Goal: Task Accomplishment & Management: Use online tool/utility

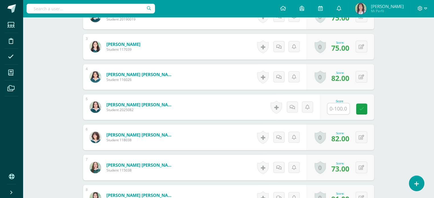
scroll to position [225, 0]
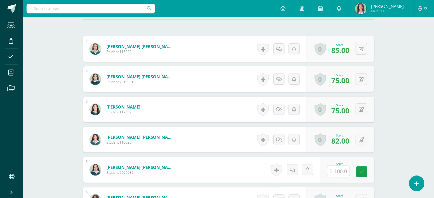
type input "98"
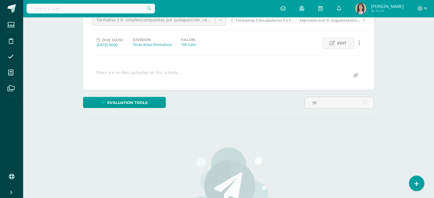
scroll to position [162, 0]
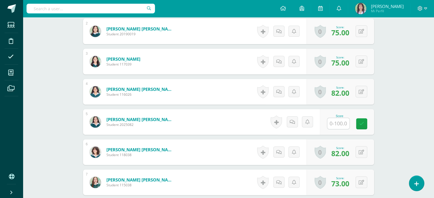
scroll to position [210, 0]
click at [342, 123] on input "text" at bounding box center [341, 123] width 23 height 11
type input "98"
click at [366, 122] on icon at bounding box center [365, 124] width 5 height 5
click at [365, 122] on icon at bounding box center [365, 124] width 5 height 5
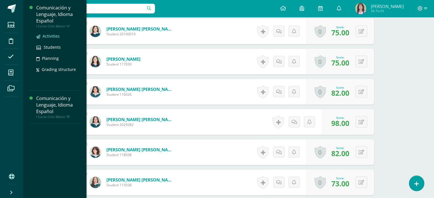
click at [51, 37] on span "Activities" at bounding box center [51, 35] width 17 height 5
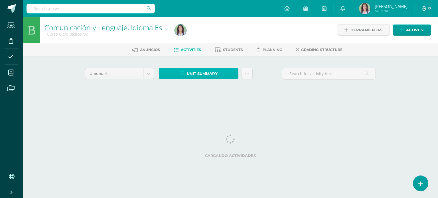
click at [211, 73] on span "Unit summary" at bounding box center [202, 73] width 31 height 11
click at [207, 46] on ul "Anuncios Activities Students Planning Grading structure" at bounding box center [238, 49] width 416 height 9
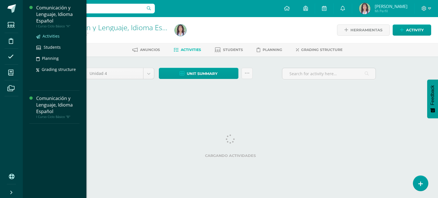
click at [51, 37] on span "Activities" at bounding box center [51, 35] width 17 height 5
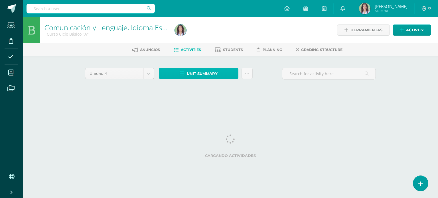
click at [206, 74] on span "Unit summary" at bounding box center [202, 73] width 31 height 11
click at [205, 46] on ul "Anuncios Activities Students Planning Grading structure" at bounding box center [238, 49] width 416 height 9
click at [210, 73] on span "Unit summary" at bounding box center [202, 73] width 31 height 11
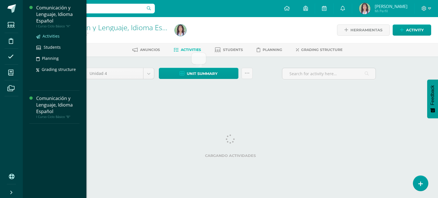
click at [46, 35] on span "Activities" at bounding box center [51, 35] width 17 height 5
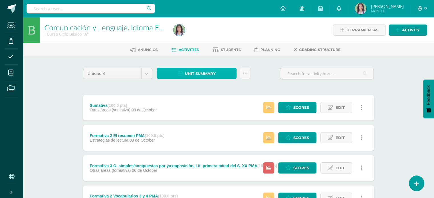
click at [207, 70] on span "Unit summary" at bounding box center [200, 73] width 31 height 11
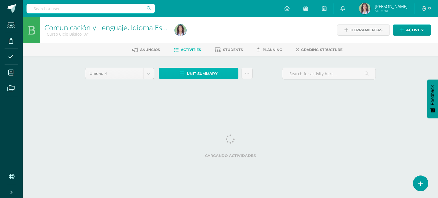
click at [189, 78] on span "Unit summary" at bounding box center [202, 73] width 31 height 11
click at [209, 73] on span "Unit summary" at bounding box center [202, 73] width 31 height 11
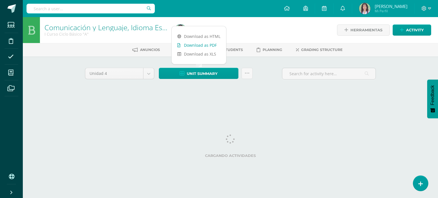
click at [208, 45] on link "Download as PDF" at bounding box center [199, 45] width 55 height 9
